Goal: Task Accomplishment & Management: Use online tool/utility

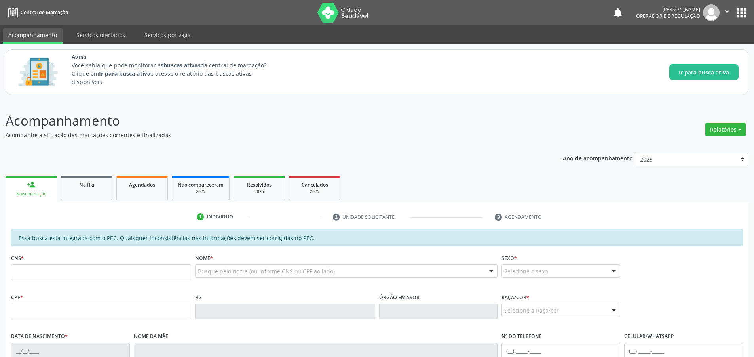
scroll to position [40, 0]
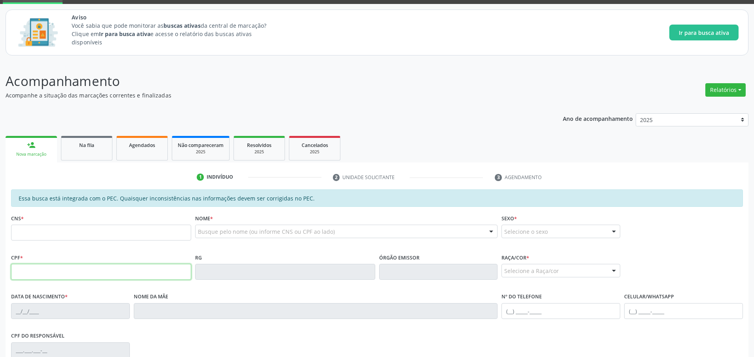
drag, startPoint x: 57, startPoint y: 269, endPoint x: 64, endPoint y: 275, distance: 9.2
click at [58, 269] on input "text" at bounding box center [101, 272] width 180 height 16
type input "102.520.384-44"
type input "701 1020 9954 8910"
type input "01/03/1991"
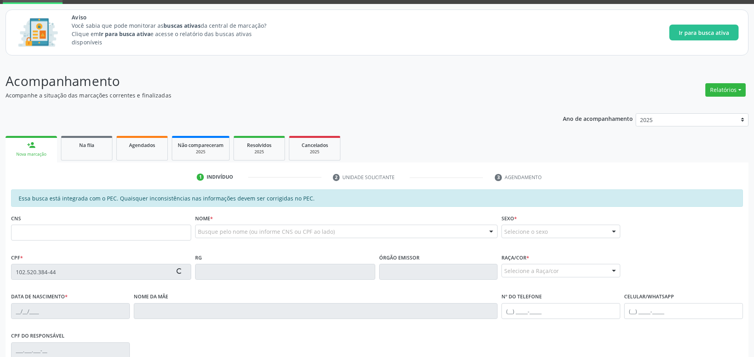
type input "Vanderleia Rodrigues Fontes"
type input "(82) 98178-4398"
type input "S/N"
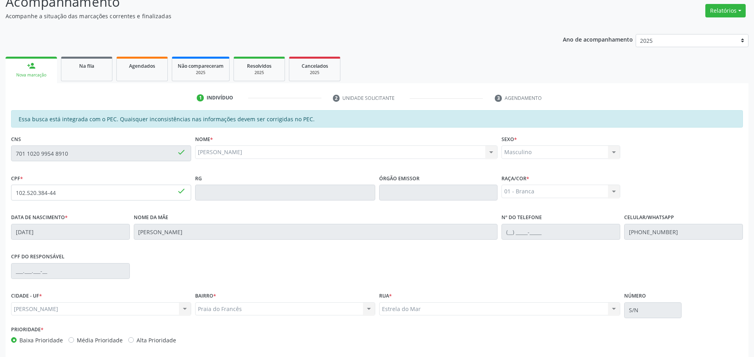
scroll to position [152, 0]
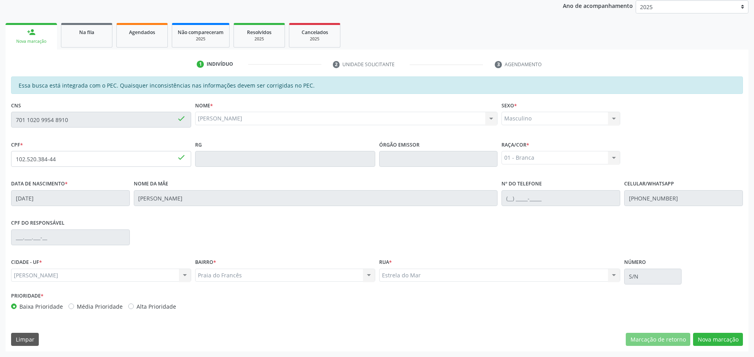
click at [615, 118] on div "Masculino Masculino Feminino Nenhum resultado encontrado para: " " Não há nenhu…" at bounding box center [560, 118] width 119 height 13
click at [256, 135] on div "Nome * Jerffson Fontes Gomes Jerffson Fontes Gomes CNS: 701 1020 9954 8910 CPF:…" at bounding box center [346, 118] width 307 height 39
click at [726, 338] on button "Nova marcação" at bounding box center [718, 338] width 50 height 13
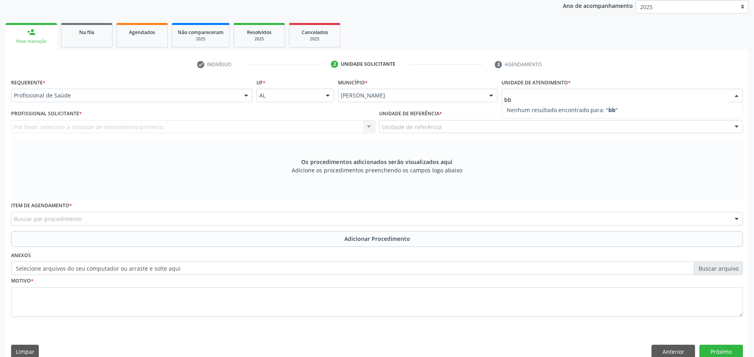
type input "b"
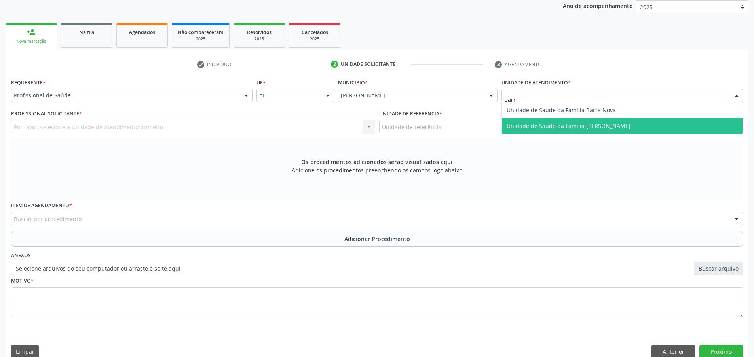
type input "barro"
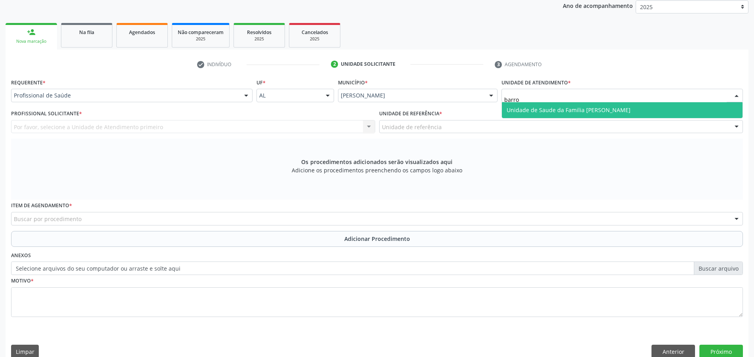
click at [557, 108] on span "Unidade de Saude da Familia [PERSON_NAME]" at bounding box center [568, 110] width 124 height 8
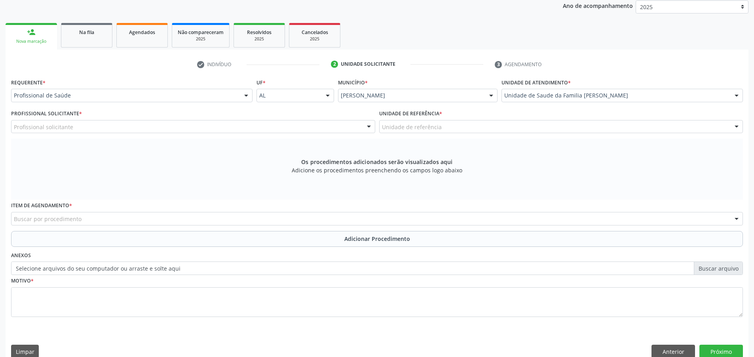
click at [510, 183] on div "Os procedimentos adicionados serão visualizados aqui Adicione os procedimentos …" at bounding box center [377, 168] width 732 height 61
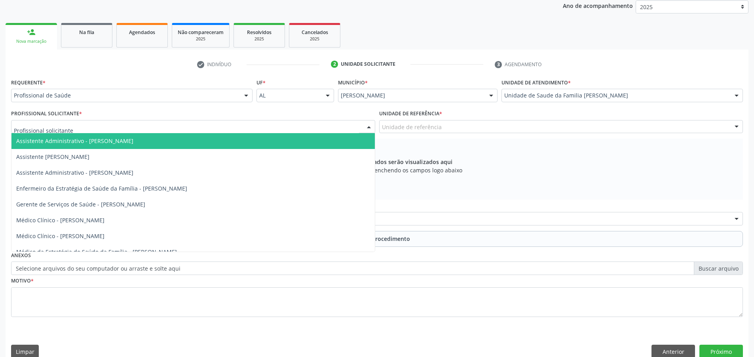
click at [232, 128] on div at bounding box center [193, 126] width 364 height 13
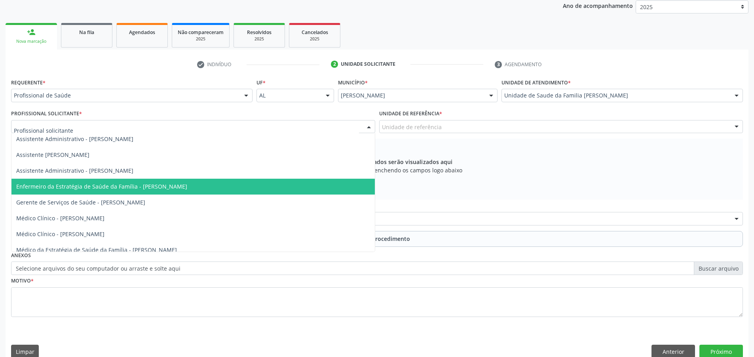
scroll to position [0, 0]
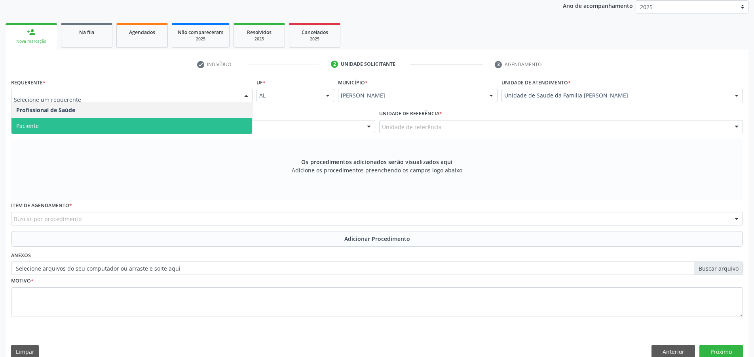
click at [143, 124] on span "Paciente" at bounding box center [131, 126] width 241 height 16
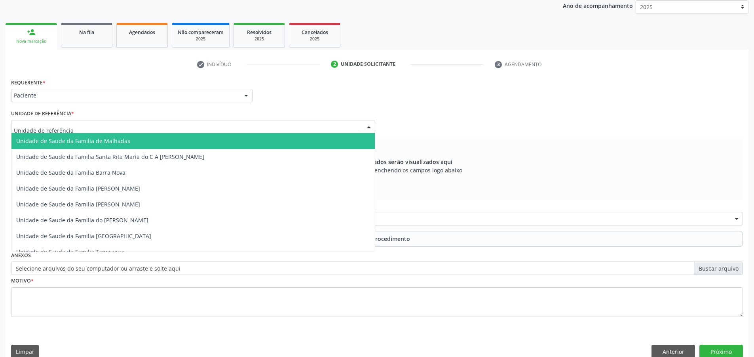
click at [214, 130] on div at bounding box center [193, 126] width 364 height 13
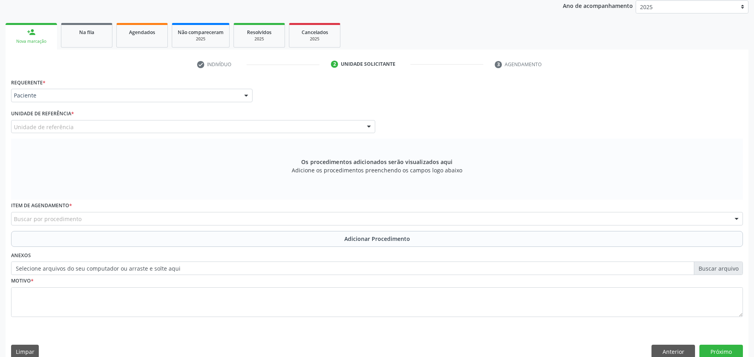
click at [241, 115] on div "Unidade de referência * Unidade de referência Unidade de Saude da Familia de Ma…" at bounding box center [193, 120] width 364 height 25
click at [237, 219] on div "Buscar por procedimento" at bounding box center [377, 218] width 732 height 13
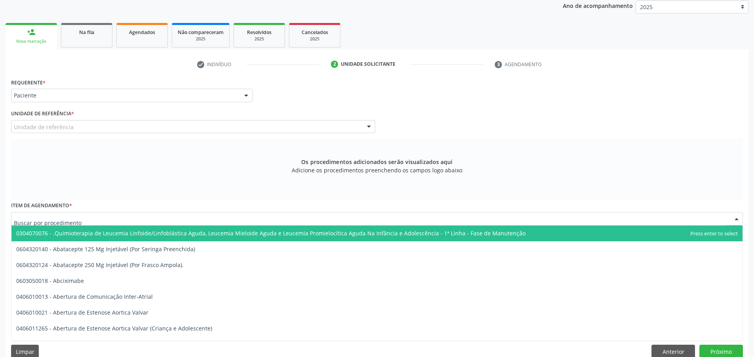
paste input "02.07.01.003-0"
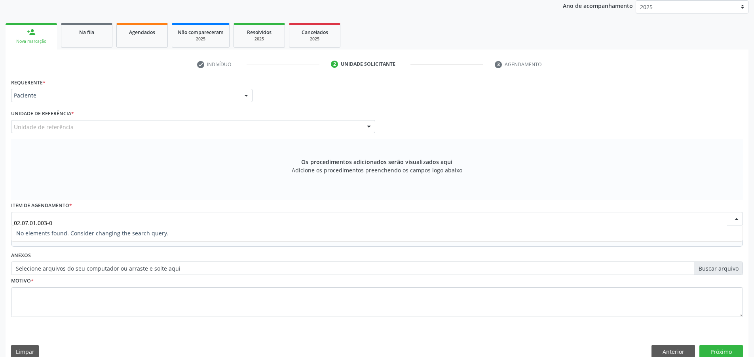
click at [49, 222] on input "02.07.01.003-0" at bounding box center [370, 222] width 713 height 16
click at [37, 222] on input "02.07.01.0030" at bounding box center [370, 222] width 713 height 16
click at [29, 222] on input "02.07.010030" at bounding box center [370, 222] width 713 height 16
click at [21, 222] on input "02.07010030" at bounding box center [370, 222] width 713 height 16
type input "0207010030"
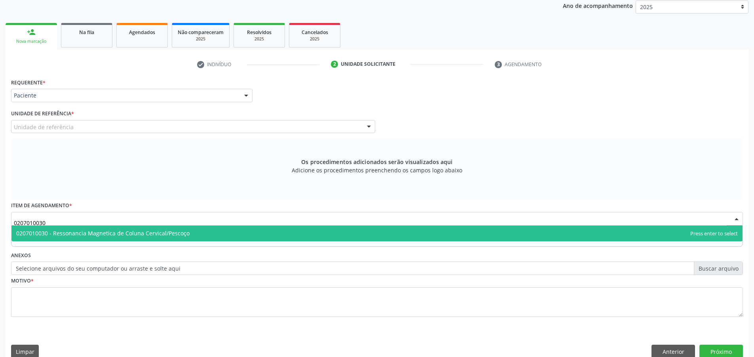
click at [170, 233] on span "0207010030 - Ressonancia Magnetica de Coluna Cervical/Pescoço" at bounding box center [102, 233] width 173 height 8
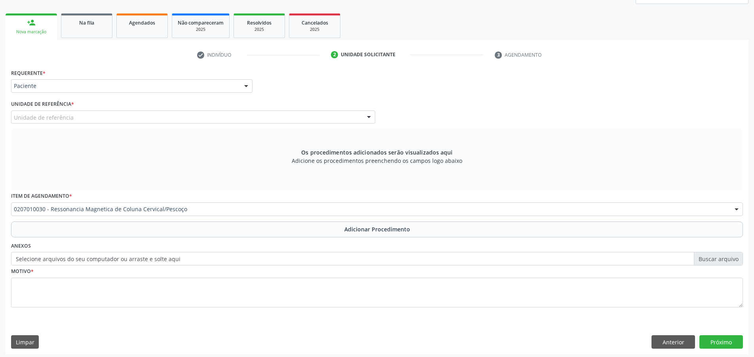
scroll to position [165, 0]
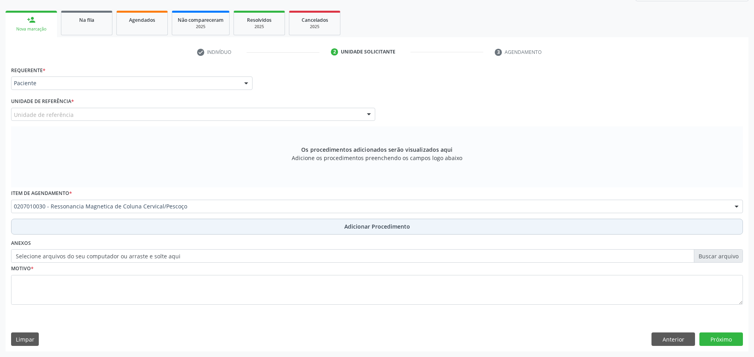
click at [215, 231] on button "Adicionar Procedimento" at bounding box center [377, 226] width 732 height 16
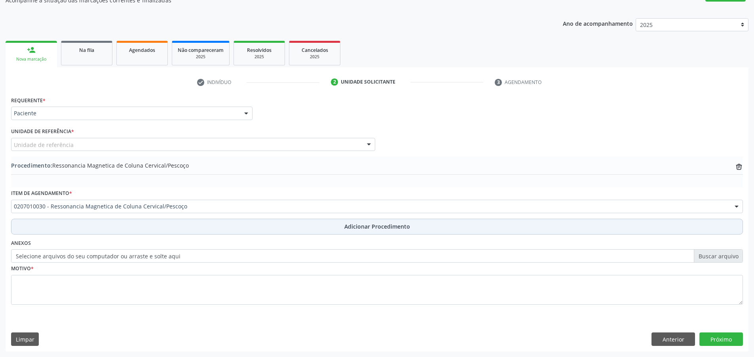
scroll to position [135, 0]
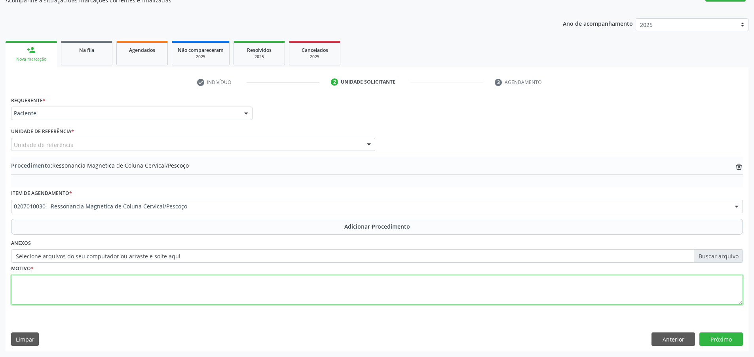
click at [152, 294] on textarea at bounding box center [377, 290] width 732 height 30
type textarea "teste"
click at [717, 337] on button "Próximo" at bounding box center [721, 338] width 44 height 13
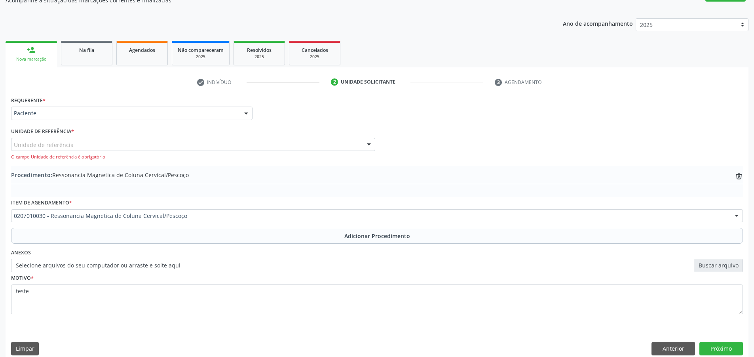
click at [142, 144] on div "Unidade de referência" at bounding box center [193, 144] width 364 height 13
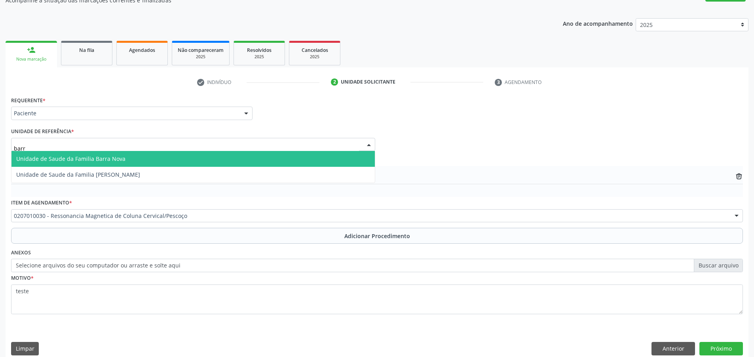
type input "barro"
click at [142, 160] on span "Unidade de Saude da Familia [PERSON_NAME]" at bounding box center [192, 159] width 363 height 16
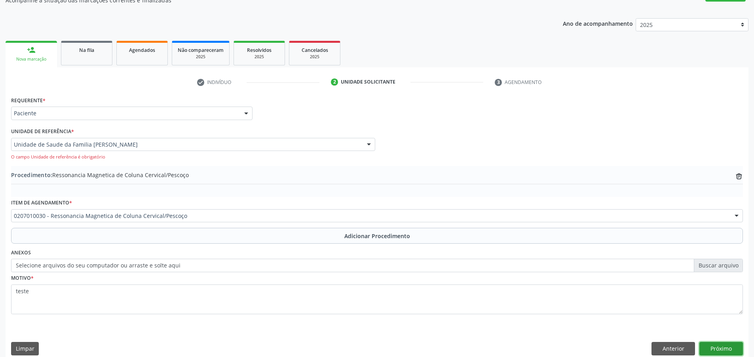
click at [719, 349] on button "Próximo" at bounding box center [721, 347] width 44 height 13
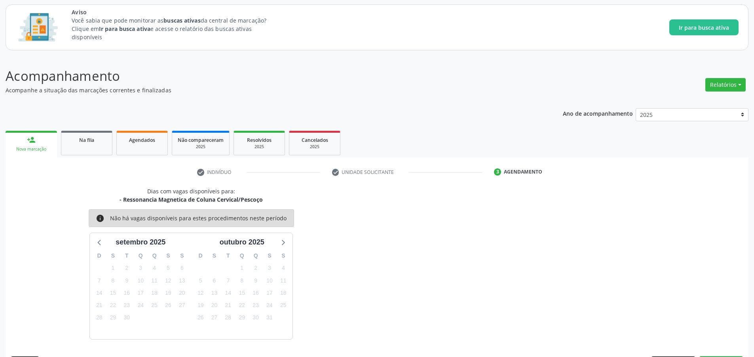
scroll to position [68, 0]
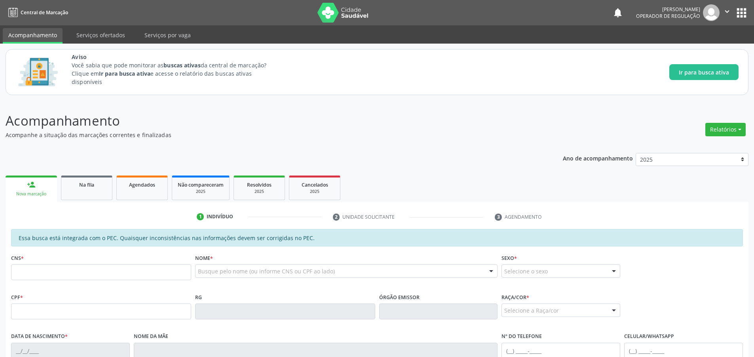
scroll to position [68, 0]
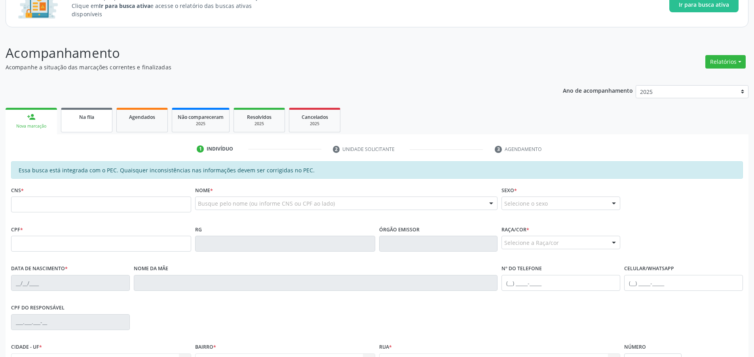
click at [70, 119] on div "Na fila" at bounding box center [87, 116] width 40 height 8
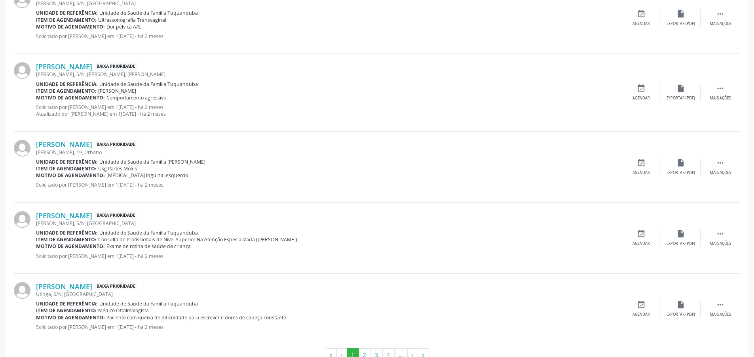
scroll to position [1064, 0]
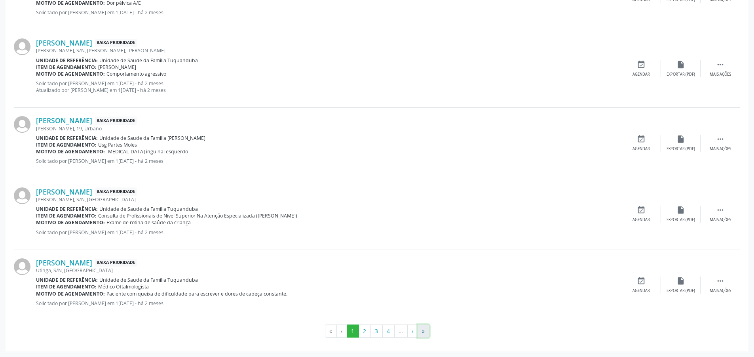
click at [425, 330] on button "»" at bounding box center [423, 330] width 12 height 13
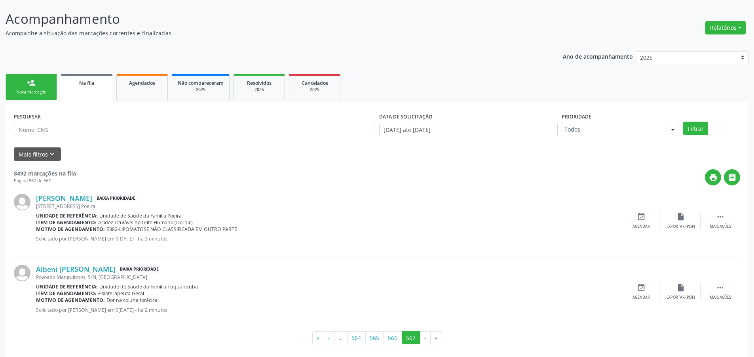
scroll to position [108, 0]
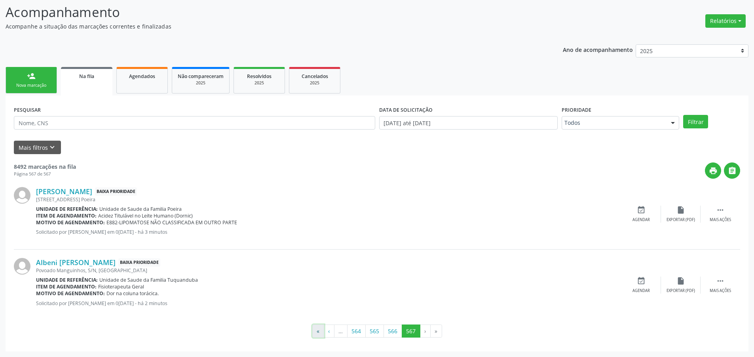
click at [319, 331] on button "«" at bounding box center [318, 330] width 12 height 13
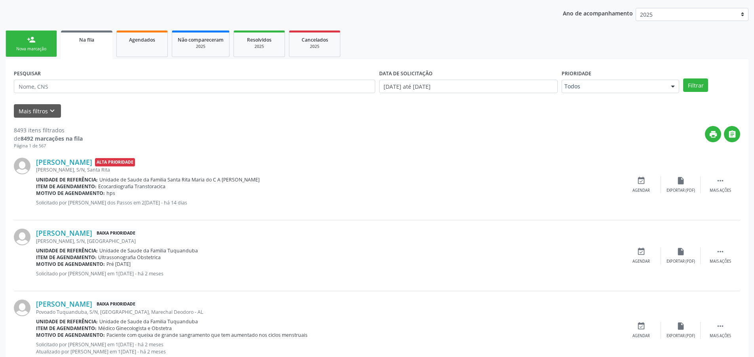
scroll to position [158, 0]
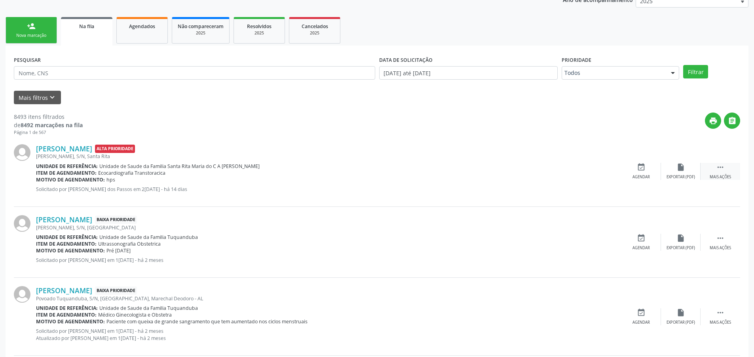
click at [720, 170] on icon "" at bounding box center [720, 167] width 9 height 9
click at [153, 30] on link "Agendados" at bounding box center [141, 30] width 51 height 27
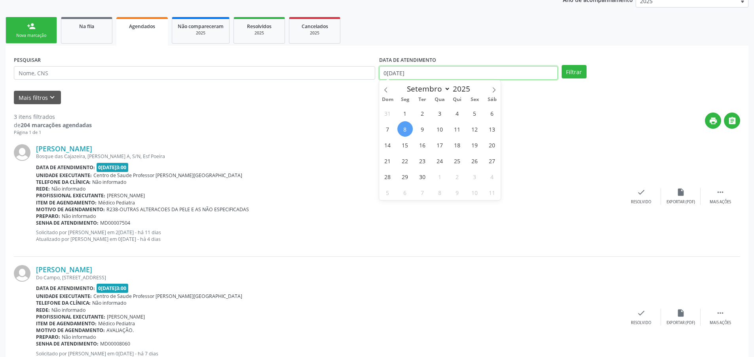
click at [390, 74] on input "0[DATE]" at bounding box center [468, 72] width 178 height 13
click at [384, 89] on icon at bounding box center [386, 90] width 6 height 6
select select "6"
click at [425, 118] on span "1" at bounding box center [422, 112] width 15 height 15
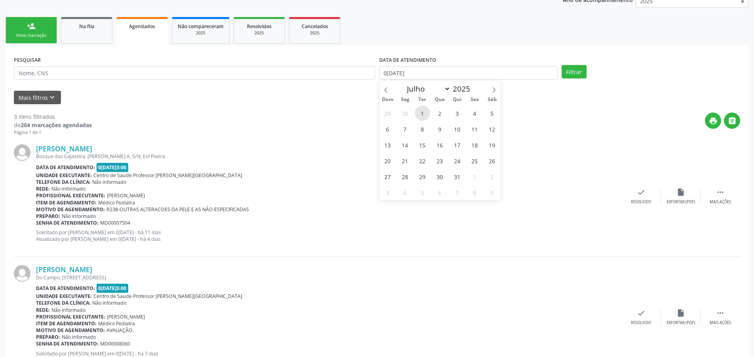
type input "0[DATE]"
click at [443, 87] on select "Janeiro Fevereiro Março Abril Maio Junho Julho Agosto Setembro Outubro Novembro…" at bounding box center [426, 88] width 47 height 11
select select "8"
click at [403, 83] on select "Janeiro Fevereiro Março Abril Maio Junho Julho Agosto Setembro Outubro Novembro…" at bounding box center [426, 88] width 47 height 11
click at [403, 129] on span "8" at bounding box center [404, 128] width 15 height 15
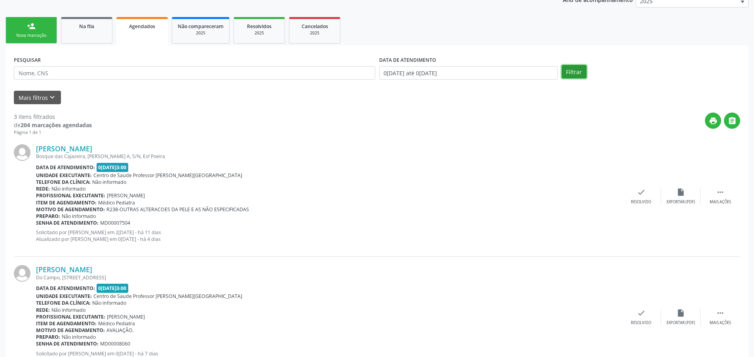
click at [569, 72] on button "Filtrar" at bounding box center [573, 71] width 25 height 13
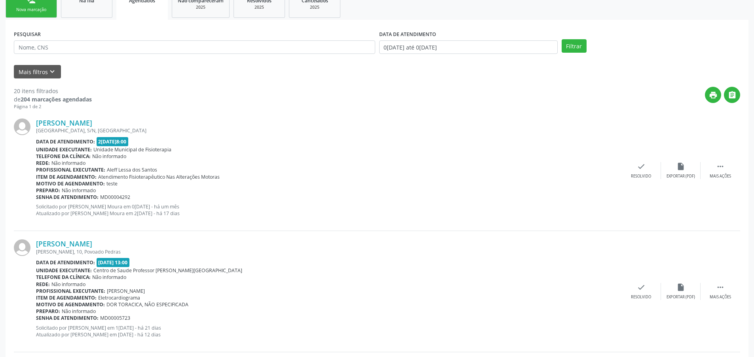
scroll to position [198, 0]
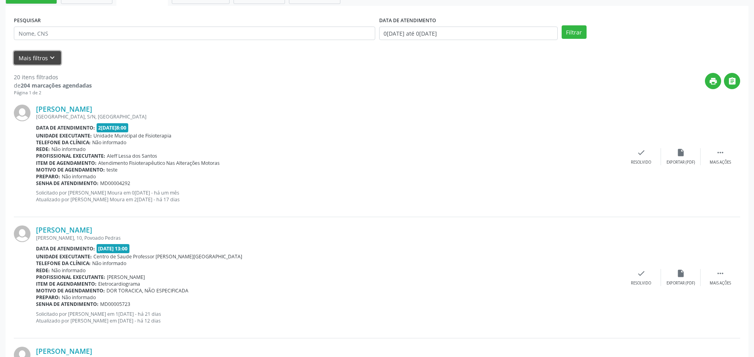
click at [50, 58] on icon "keyboard_arrow_down" at bounding box center [52, 57] width 9 height 9
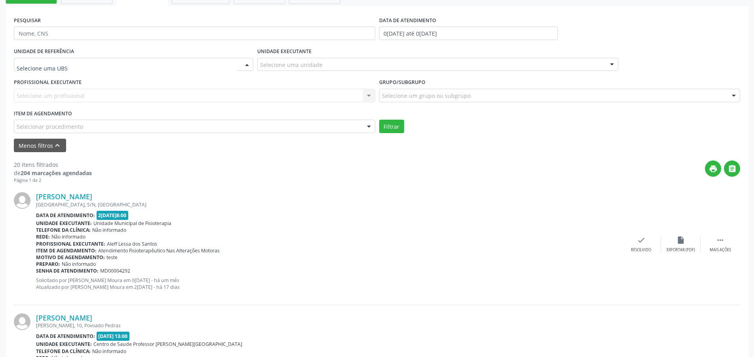
click at [183, 68] on div at bounding box center [133, 64] width 239 height 13
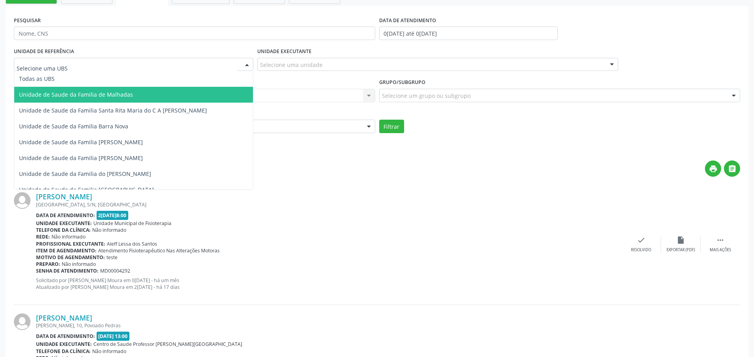
click at [173, 92] on span "Unidade de Saude da Familia de Malhadas" at bounding box center [133, 95] width 239 height 16
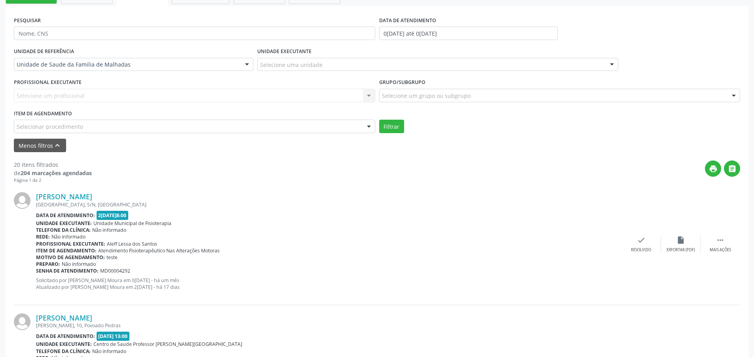
click at [330, 66] on div "Selecione uma unidade" at bounding box center [437, 64] width 361 height 13
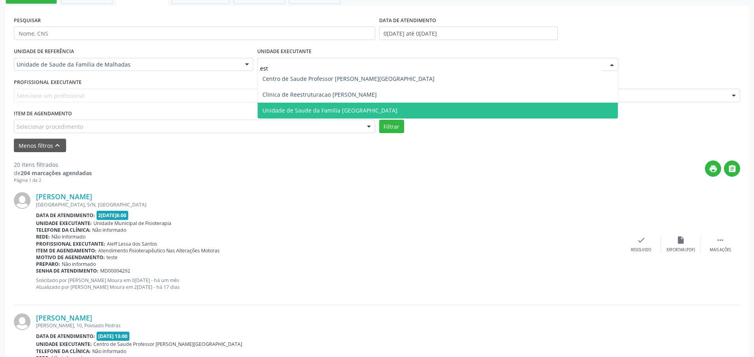
type input "esta"
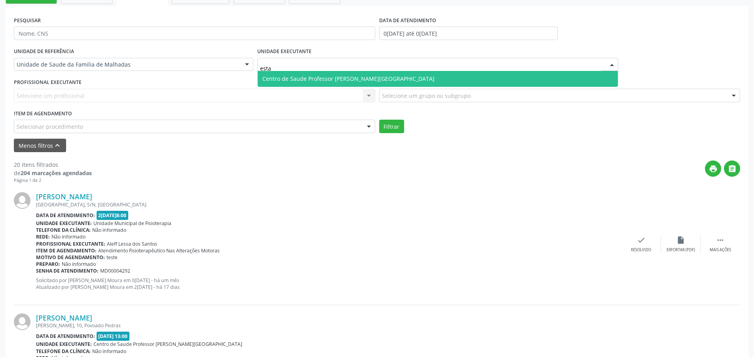
click at [320, 82] on span "Centro de Saude Professor [PERSON_NAME][GEOGRAPHIC_DATA]" at bounding box center [348, 79] width 172 height 8
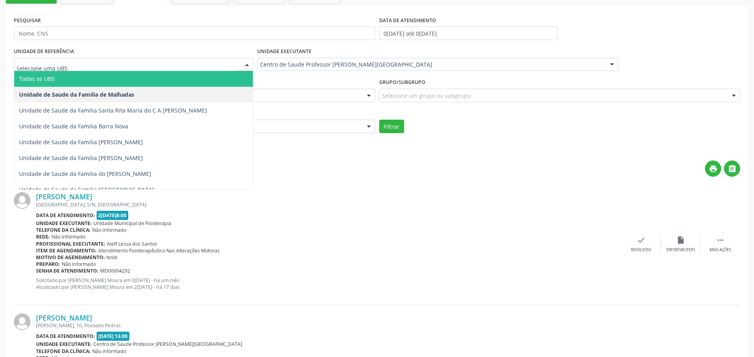
click at [127, 74] on span "Todas as UBS" at bounding box center [133, 79] width 239 height 16
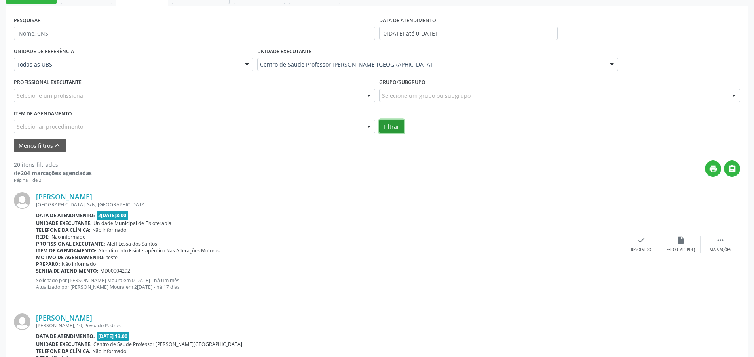
click at [396, 130] on button "Filtrar" at bounding box center [391, 125] width 25 height 13
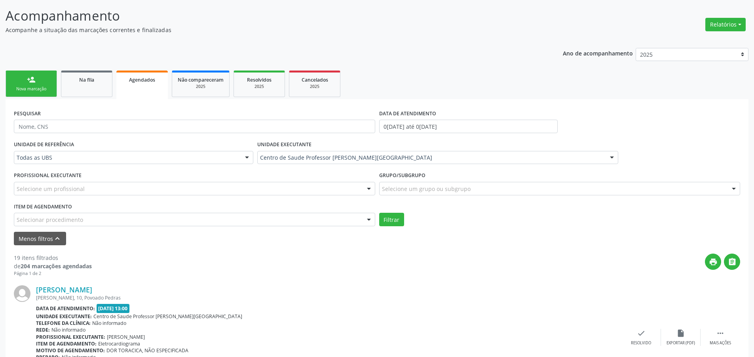
scroll to position [119, 0]
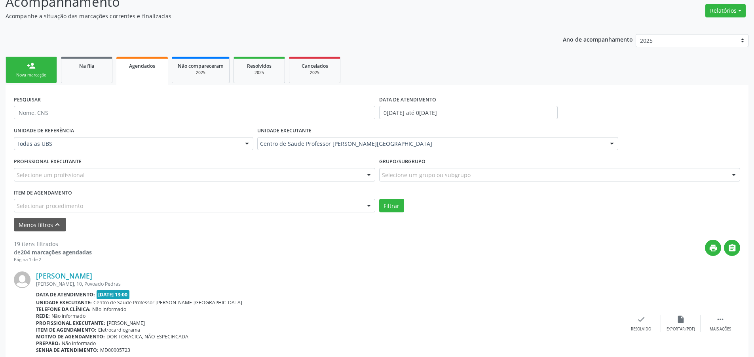
click at [148, 206] on div "Selecionar procedimento" at bounding box center [194, 205] width 361 height 13
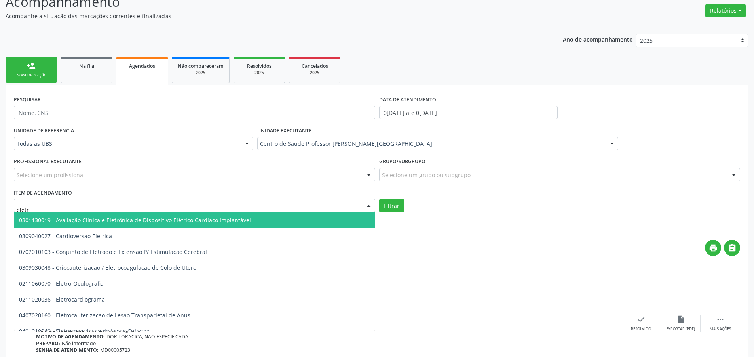
type input "eletro"
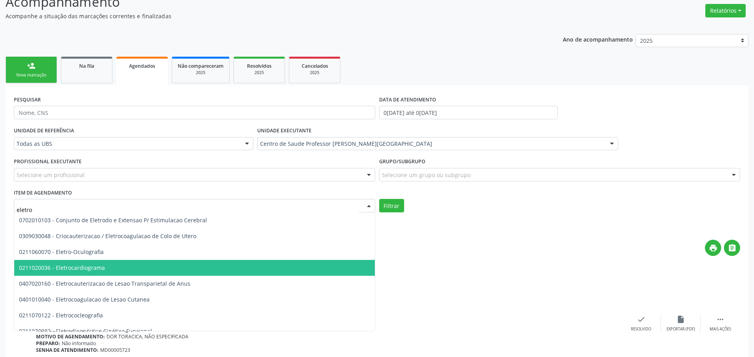
click at [133, 266] on span "0211020036 - Eletrocardiograma" at bounding box center [265, 268] width 503 height 16
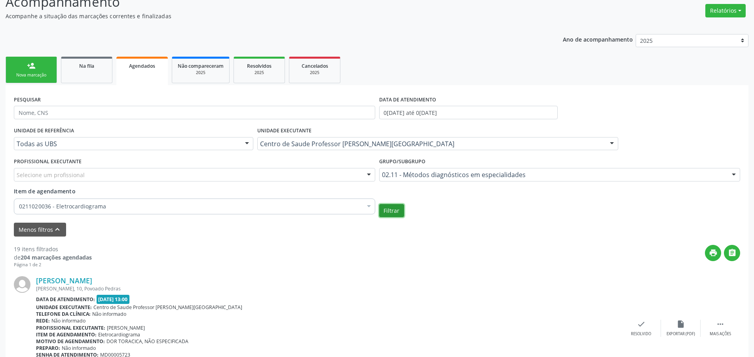
click at [393, 207] on button "Filtrar" at bounding box center [391, 210] width 25 height 13
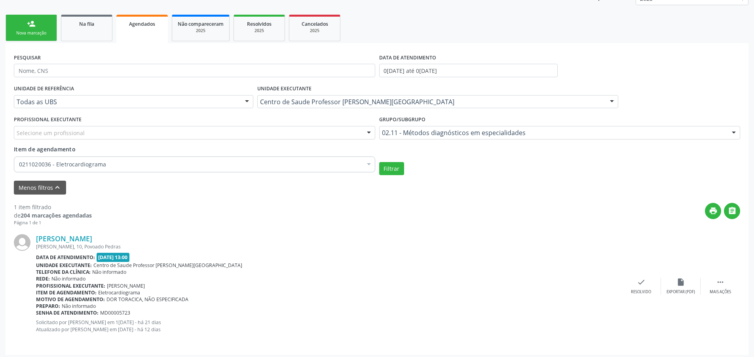
scroll to position [164, 0]
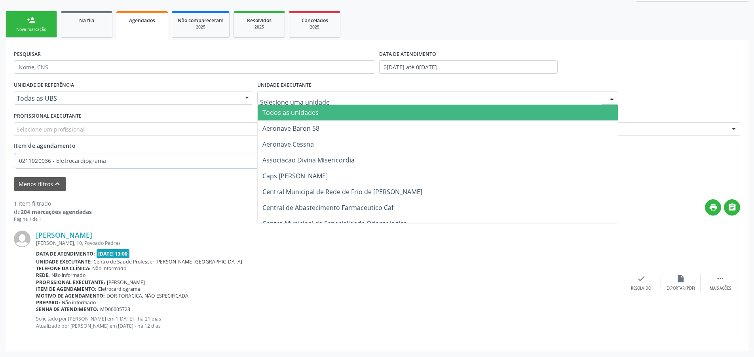
click at [348, 111] on span "Todos as unidades" at bounding box center [438, 112] width 360 height 16
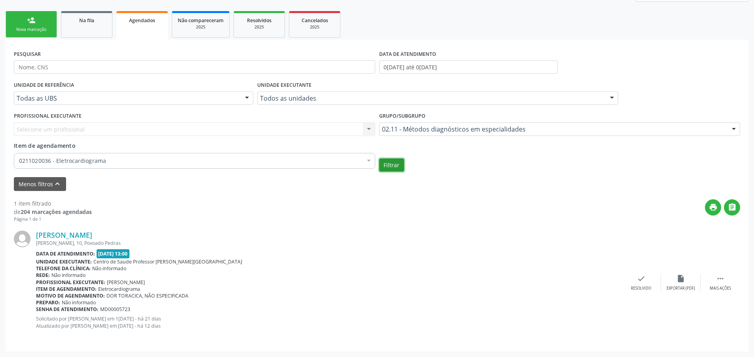
click at [390, 166] on button "Filtrar" at bounding box center [391, 164] width 25 height 13
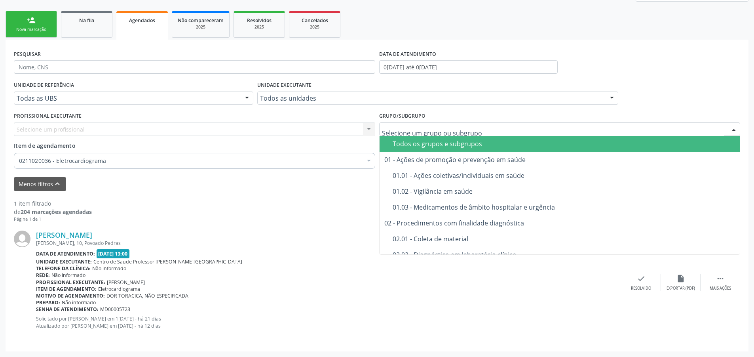
click at [469, 145] on div "Todos os grupos e subgrupos" at bounding box center [564, 143] width 343 height 6
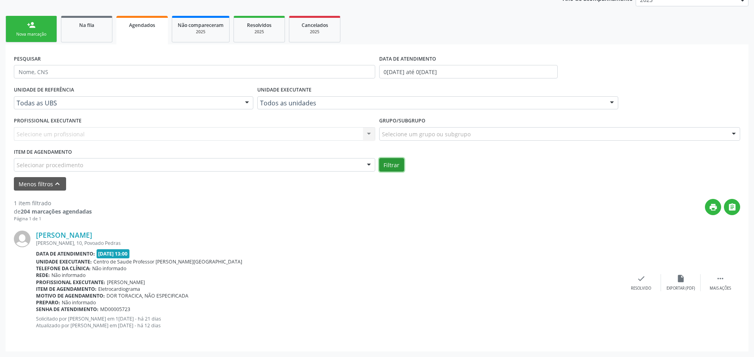
click at [392, 166] on button "Filtrar" at bounding box center [391, 164] width 25 height 13
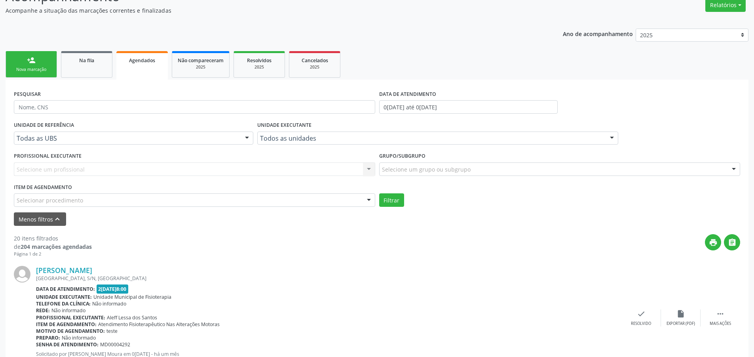
scroll to position [120, 0]
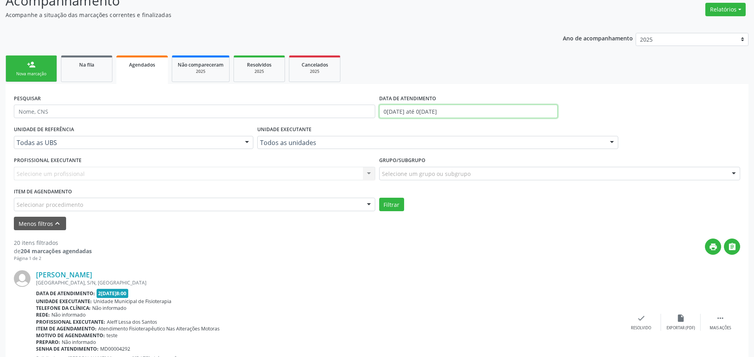
click at [391, 108] on input "0[DATE] até 0[DATE]" at bounding box center [468, 110] width 178 height 13
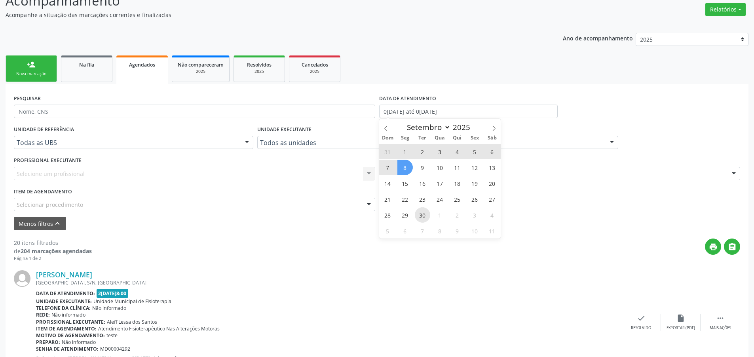
click at [422, 216] on span "30" at bounding box center [422, 214] width 15 height 15
type input "3[DATE]"
click at [421, 212] on span "30" at bounding box center [422, 214] width 15 height 15
click at [426, 112] on input "3[DATE]" at bounding box center [468, 110] width 178 height 13
click at [384, 128] on icon at bounding box center [386, 128] width 6 height 6
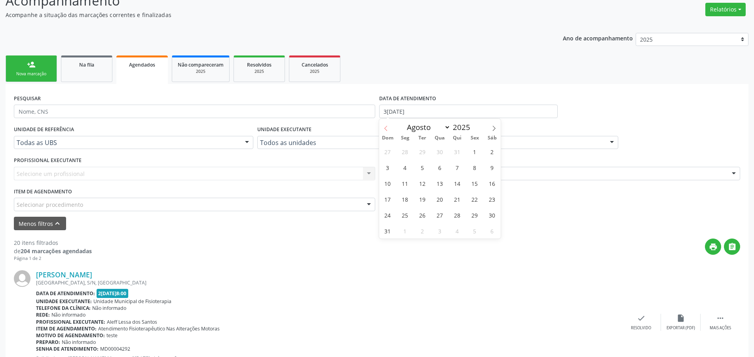
click at [384, 128] on icon at bounding box center [386, 128] width 6 height 6
select select "5"
click at [443, 128] on select "Janeiro Fevereiro Março Abril Maio Junho Julho Agosto Setembro Outubro Novembro…" at bounding box center [426, 126] width 47 height 11
click at [403, 121] on select "Janeiro Fevereiro Março Abril Maio Junho Julho Agosto Setembro Outubro Novembro…" at bounding box center [426, 126] width 47 height 11
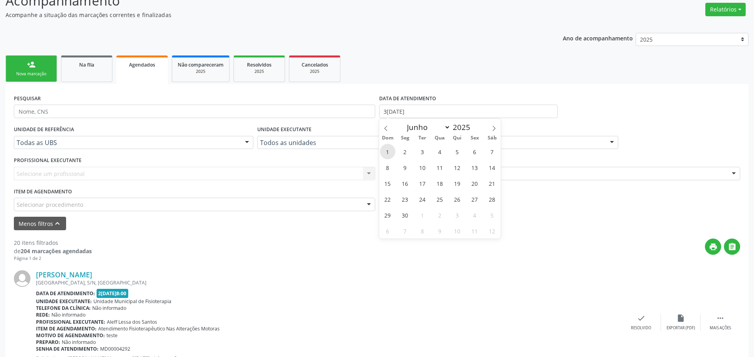
click at [385, 150] on span "1" at bounding box center [387, 151] width 15 height 15
type input "0[DATE]"
click at [446, 129] on select "Janeiro Fevereiro Março Abril Maio Junho Julho Agosto Setembro Outubro Novembro…" at bounding box center [426, 126] width 47 height 11
select select "8"
click at [403, 121] on select "Janeiro Fevereiro Março Abril Maio Junho Julho Agosto Setembro Outubro Novembro…" at bounding box center [426, 126] width 47 height 11
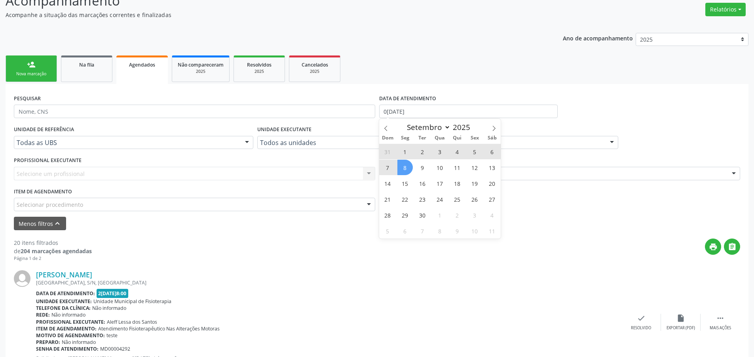
click at [402, 163] on span "8" at bounding box center [404, 166] width 15 height 15
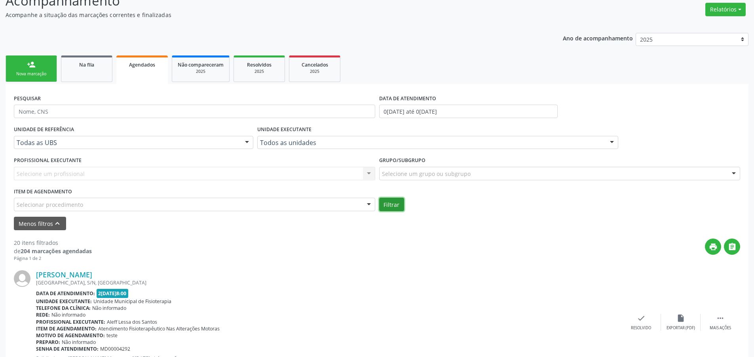
click at [398, 204] on button "Filtrar" at bounding box center [391, 203] width 25 height 13
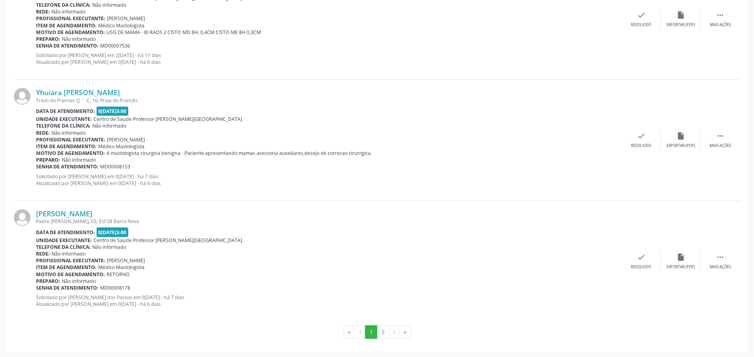
scroll to position [1874, 0]
click at [382, 329] on button "2" at bounding box center [383, 330] width 12 height 13
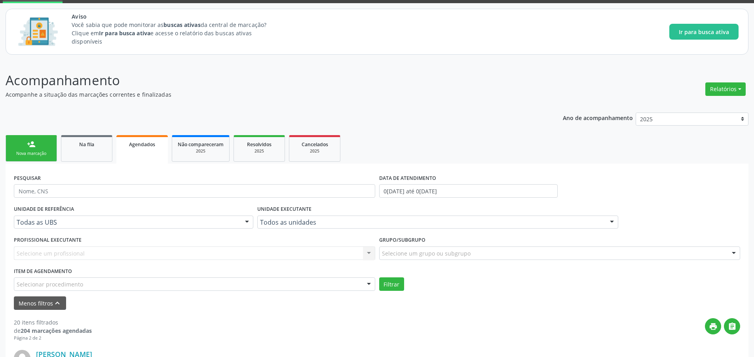
scroll to position [277, 0]
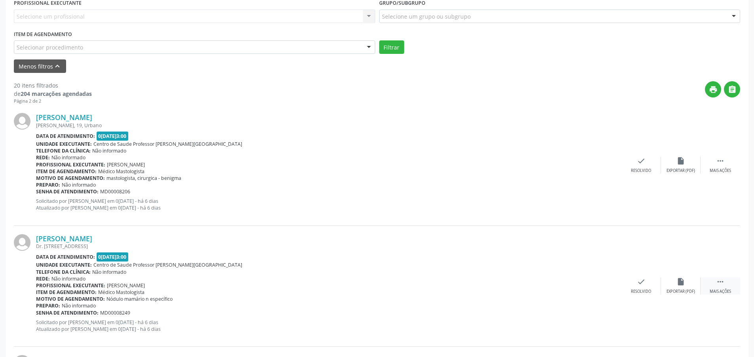
click at [720, 288] on div " Mais ações" at bounding box center [720, 285] width 40 height 17
click at [478, 285] on icon "check" at bounding box center [482, 281] width 9 height 9
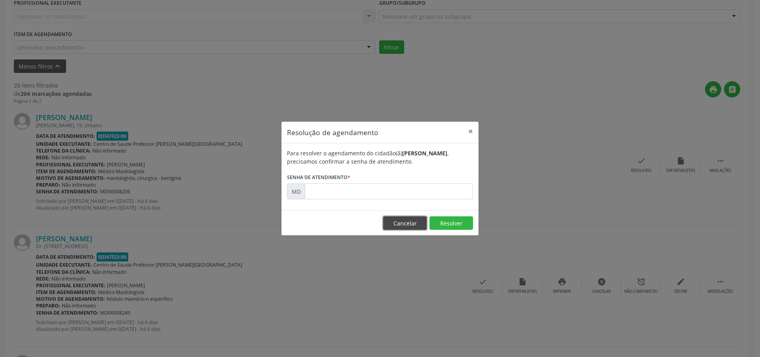
click at [406, 218] on button "Cancelar" at bounding box center [405, 222] width 44 height 13
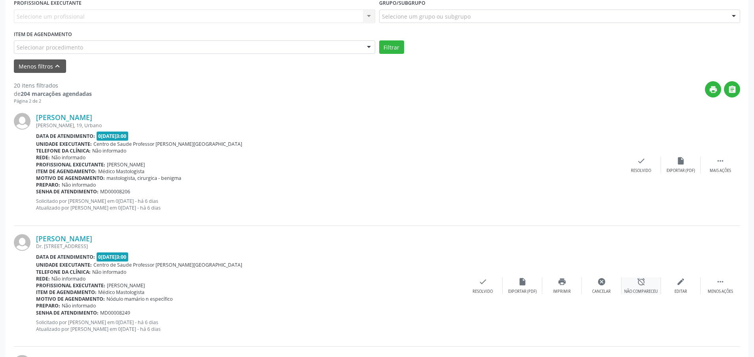
click at [637, 281] on icon "alarm_off" at bounding box center [641, 281] width 9 height 9
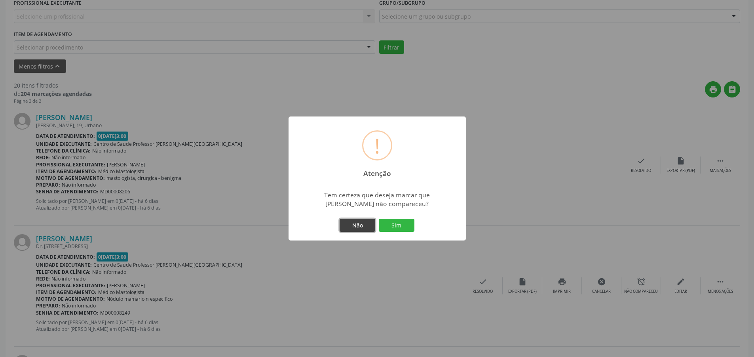
click at [340, 224] on button "Não" at bounding box center [357, 224] width 36 height 13
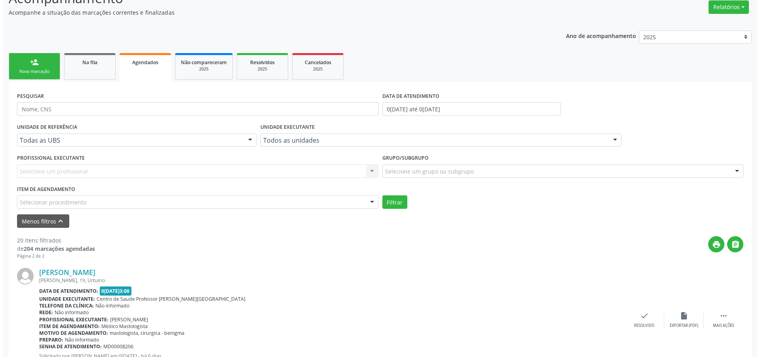
scroll to position [119, 0]
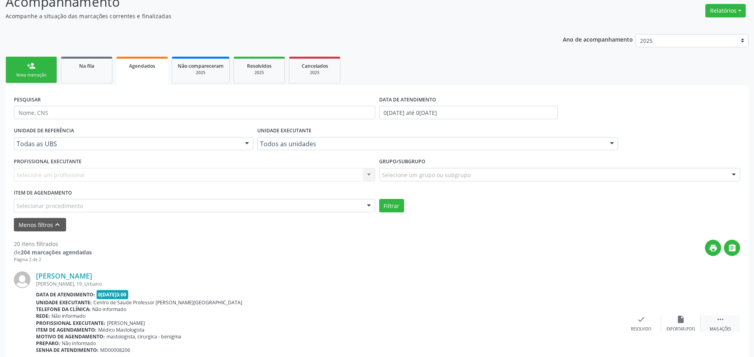
click at [719, 320] on icon "" at bounding box center [720, 319] width 9 height 9
click at [641, 320] on icon "alarm_off" at bounding box center [641, 319] width 9 height 9
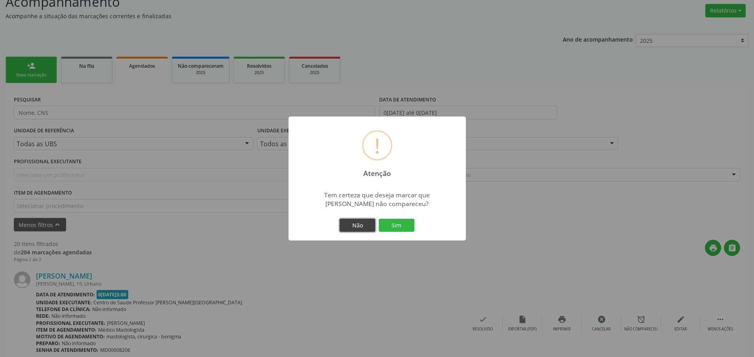
click at [353, 223] on button "Não" at bounding box center [357, 224] width 36 height 13
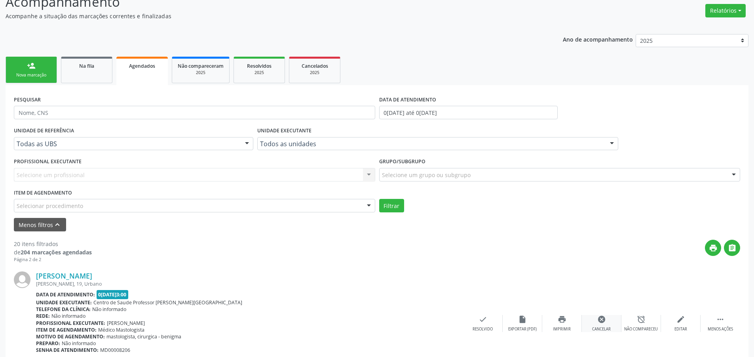
click at [604, 319] on icon "cancel" at bounding box center [601, 319] width 9 height 9
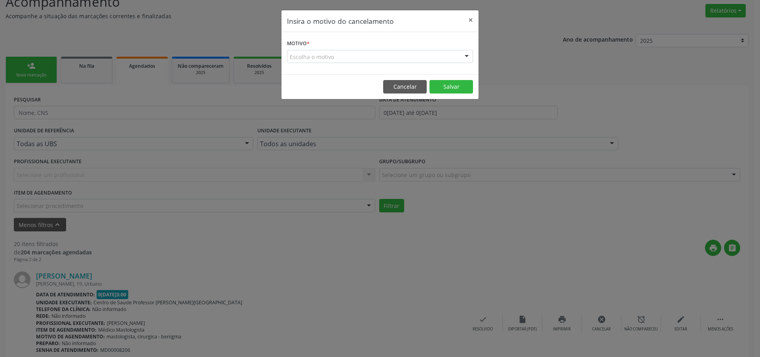
click at [412, 56] on div "Escolha o motivo" at bounding box center [380, 56] width 186 height 13
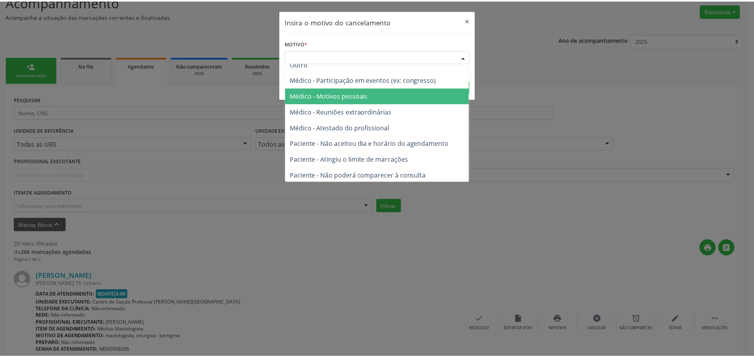
scroll to position [0, 0]
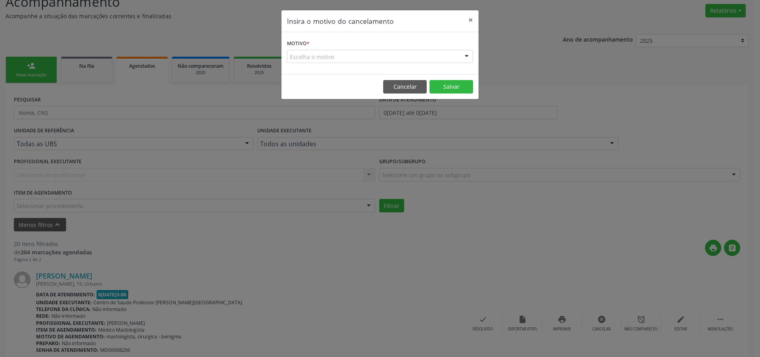
click at [473, 206] on div "Insira o motivo do cancelamento × Motivo * Escolha o motivo Outro Médico - Part…" at bounding box center [380, 178] width 760 height 357
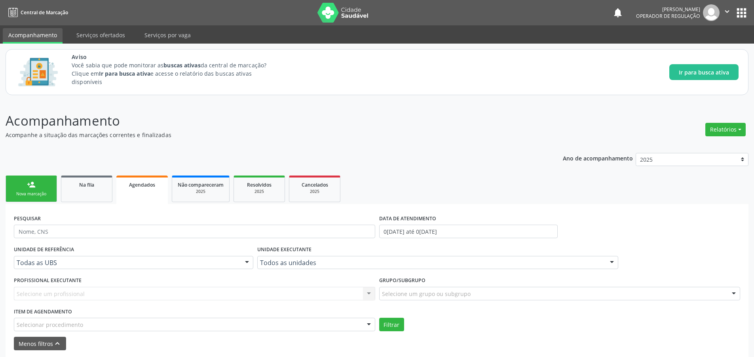
click at [743, 14] on button "apps" at bounding box center [741, 13] width 14 height 14
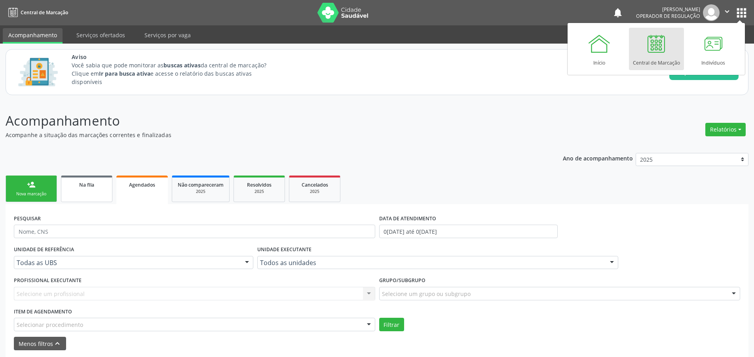
click at [93, 178] on link "Na fila" at bounding box center [86, 188] width 51 height 27
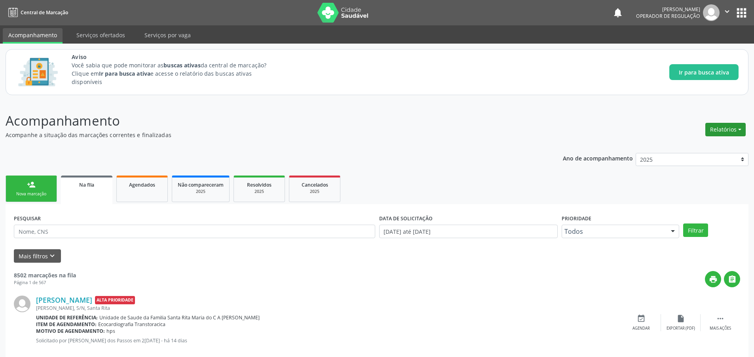
click at [741, 127] on button "Relatórios" at bounding box center [725, 129] width 40 height 13
click at [695, 146] on link "Acompanhamento" at bounding box center [703, 146] width 85 height 11
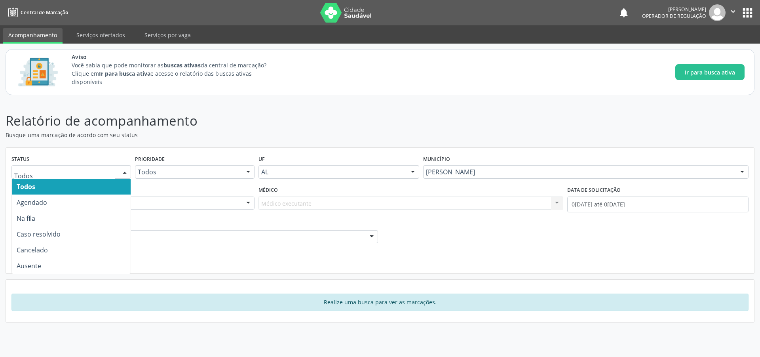
click at [124, 174] on div at bounding box center [125, 171] width 12 height 13
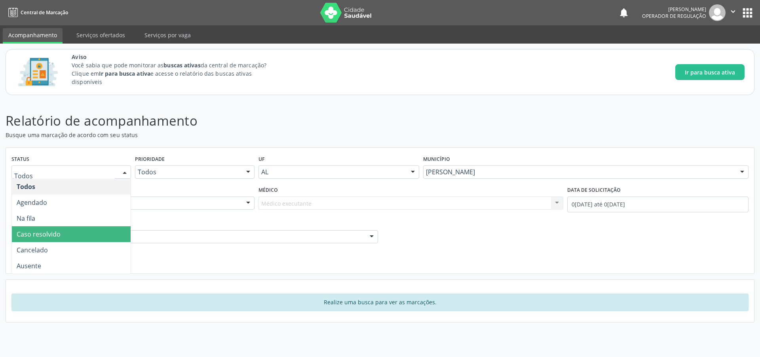
click at [88, 233] on span "Caso resolvido" at bounding box center [71, 234] width 119 height 16
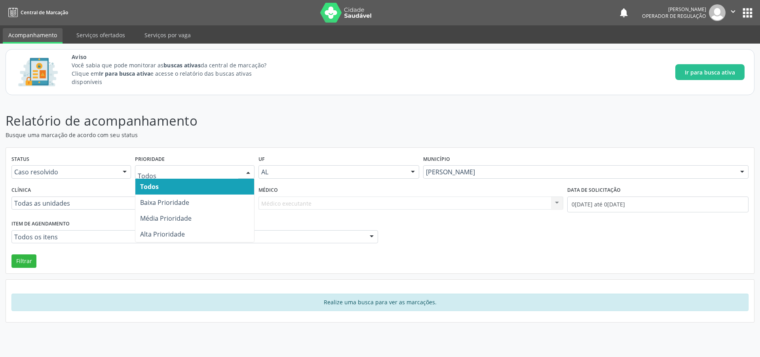
click at [200, 186] on span "Todos" at bounding box center [194, 186] width 119 height 16
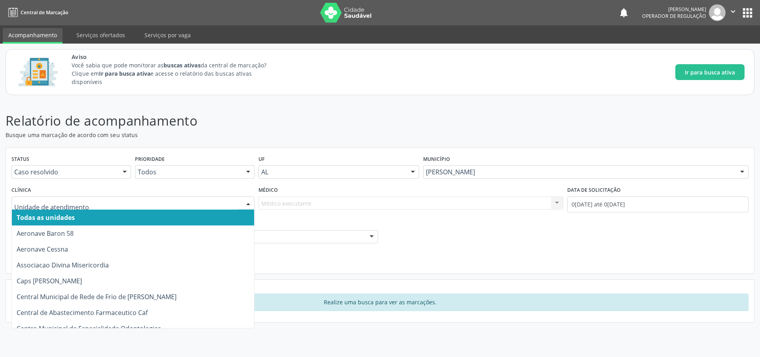
click at [209, 201] on input "text" at bounding box center [126, 207] width 224 height 16
click at [180, 219] on span "Todas as unidades" at bounding box center [133, 217] width 242 height 16
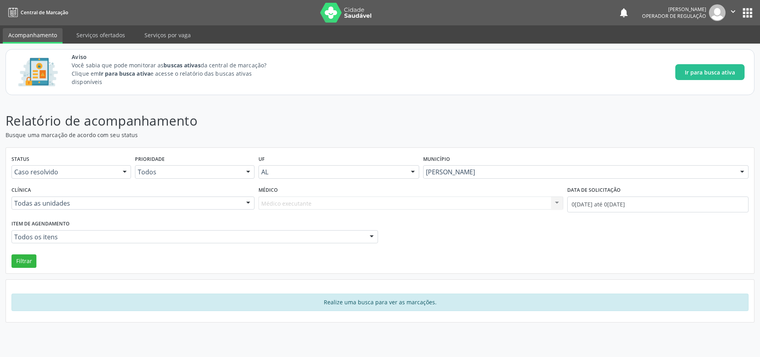
click at [205, 264] on div "Filtrar" at bounding box center [379, 260] width 741 height 13
click at [30, 261] on button "Filtrar" at bounding box center [23, 260] width 25 height 13
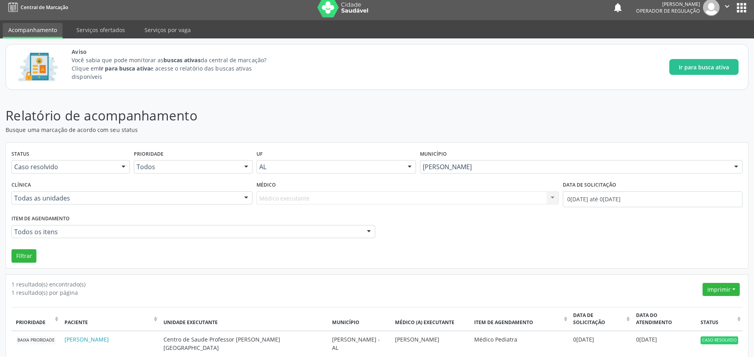
scroll to position [7, 0]
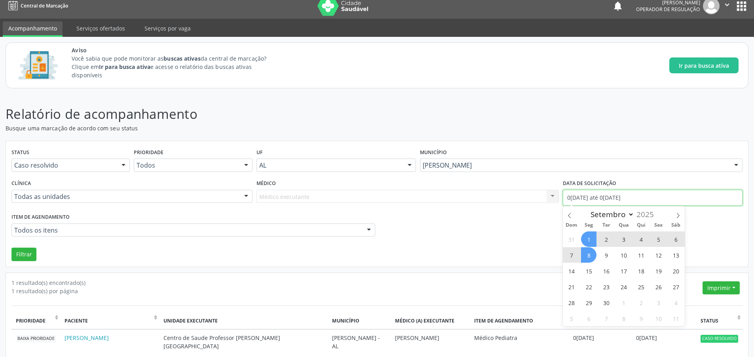
click at [582, 196] on input "0[DATE] até 0[DATE]" at bounding box center [653, 198] width 180 height 16
click at [597, 212] on select "Janeiro Fevereiro Março Abril Maio Junho Julho Agosto Setembro Outubro Novembro…" at bounding box center [610, 214] width 47 height 11
click at [587, 209] on select "Janeiro Fevereiro Março Abril Maio Junho Julho Agosto Setembro Outubro Novembro…" at bounding box center [610, 214] width 47 height 11
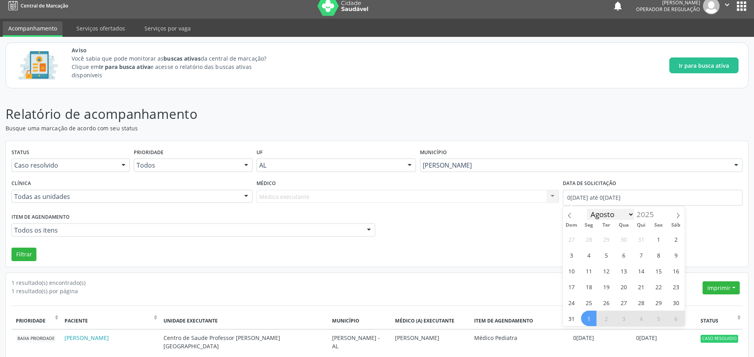
click at [626, 212] on select "Janeiro Fevereiro Março Abril Maio Junho Julho Agosto Setembro Outubro Novembro…" at bounding box center [610, 214] width 47 height 11
click at [587, 209] on select "Janeiro Fevereiro Março Abril Maio Junho Julho Agosto Setembro Outubro Novembro…" at bounding box center [610, 214] width 47 height 11
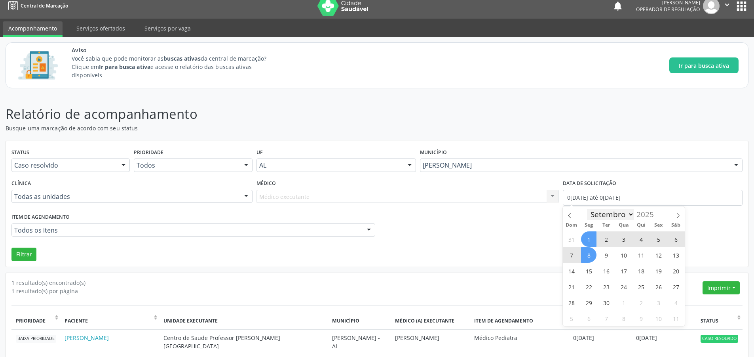
click at [600, 214] on select "Janeiro Fevereiro Março Abril Maio Junho Julho Agosto Setembro Outubro Novembro…" at bounding box center [610, 214] width 47 height 11
select select "7"
click at [587, 209] on select "Janeiro Fevereiro Março Abril Maio Junho Julho Agosto Setembro Outubro Novembro…" at bounding box center [610, 214] width 47 height 11
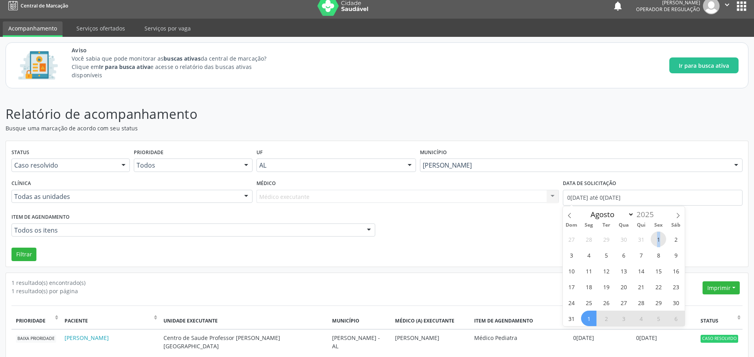
click at [658, 235] on span "1" at bounding box center [657, 238] width 15 height 15
type input "0[DATE]"
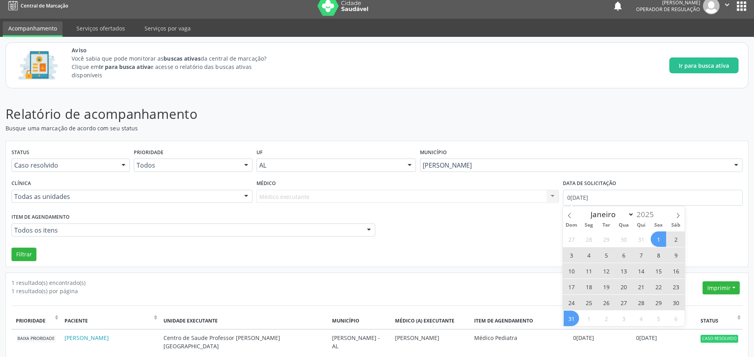
click at [575, 318] on span "31" at bounding box center [570, 317] width 15 height 15
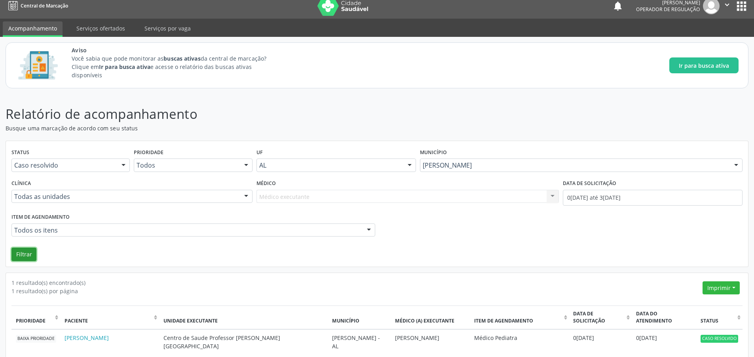
click at [28, 256] on button "Filtrar" at bounding box center [23, 253] width 25 height 13
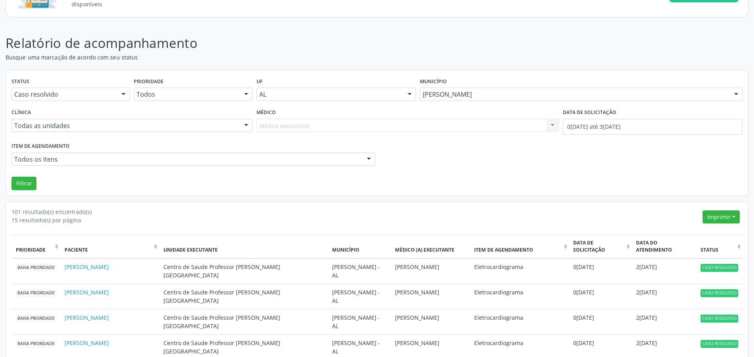
scroll to position [79, 0]
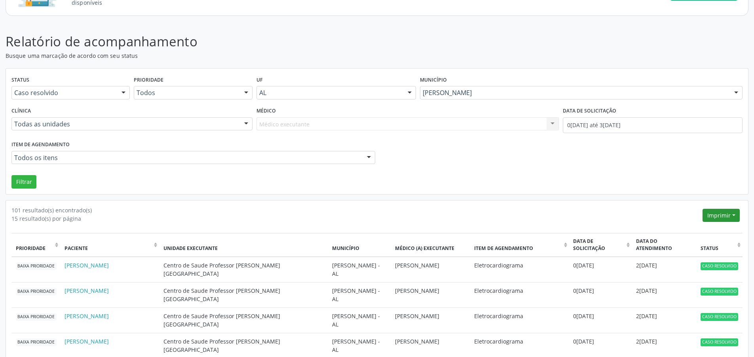
click at [715, 215] on button "Imprimir" at bounding box center [720, 215] width 37 height 13
click at [697, 235] on link "PDF" at bounding box center [705, 232] width 69 height 11
click at [245, 65] on div "Relatório de acompanhamento Busque uma marcação de acordo com seu status Status…" at bounding box center [377, 349] width 743 height 635
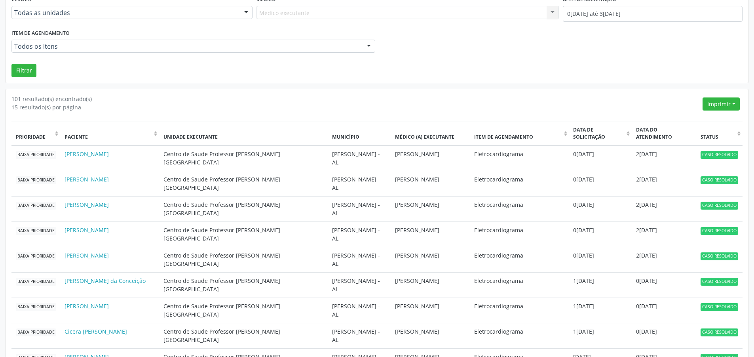
scroll to position [0, 0]
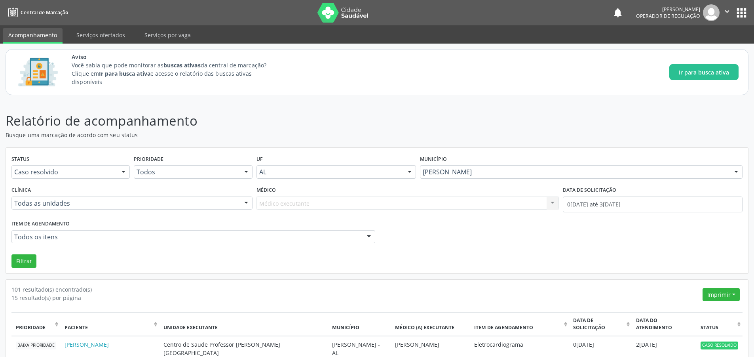
click at [313, 91] on div "Aviso Você sabia que pode monitorar as buscas ativas da central de marcação? Cl…" at bounding box center [377, 72] width 743 height 46
